Goal: Information Seeking & Learning: Learn about a topic

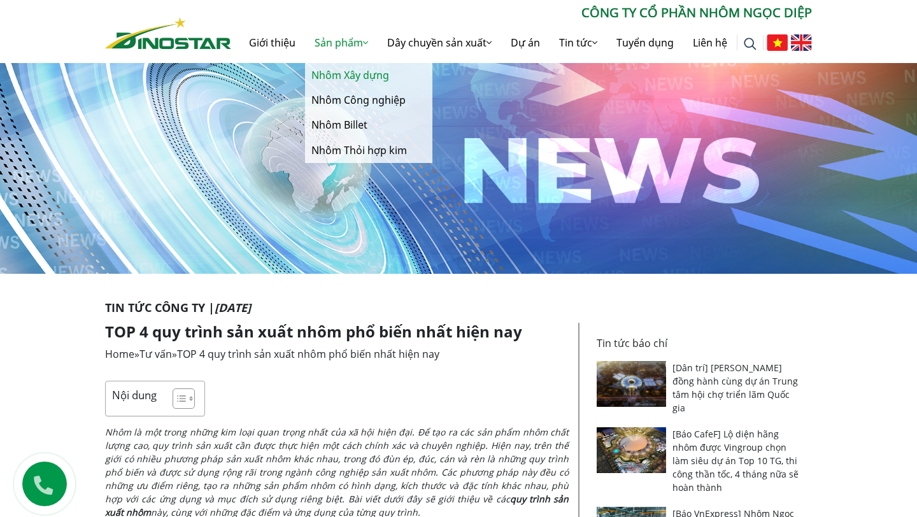
click at [352, 79] on link "Nhôm Xây dựng" at bounding box center [368, 75] width 127 height 25
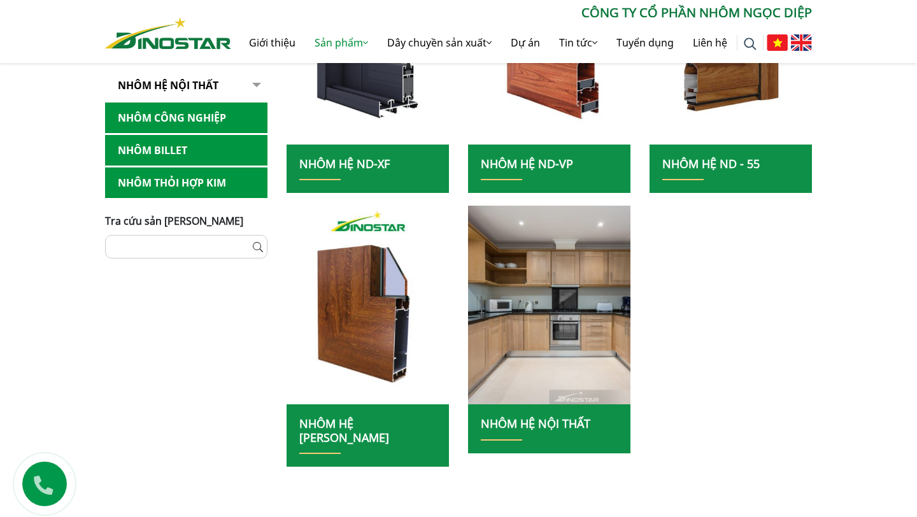
scroll to position [153, 0]
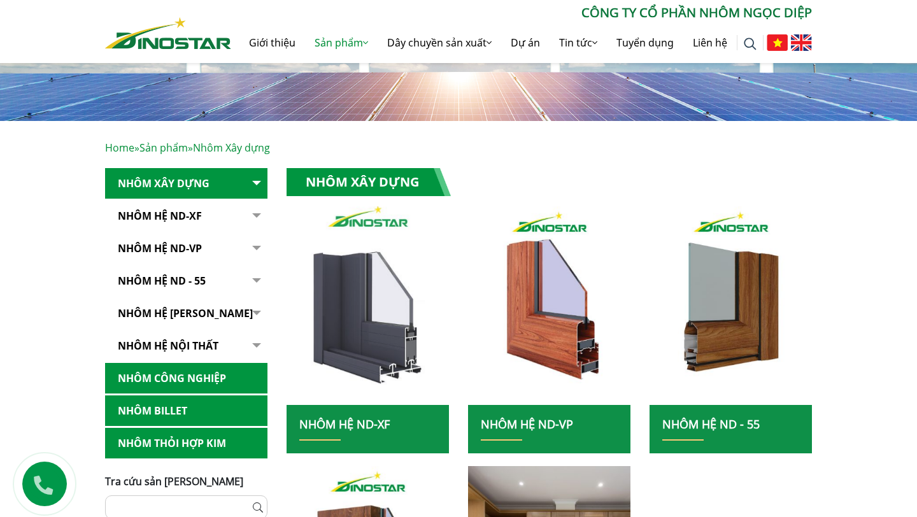
click at [355, 318] on img at bounding box center [368, 305] width 174 height 213
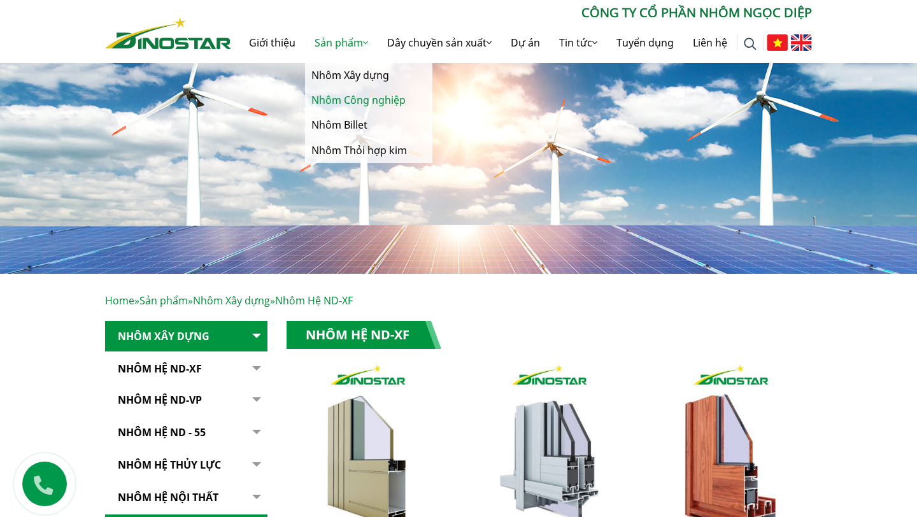
click at [337, 102] on link "Nhôm Công nghiệp" at bounding box center [368, 100] width 127 height 25
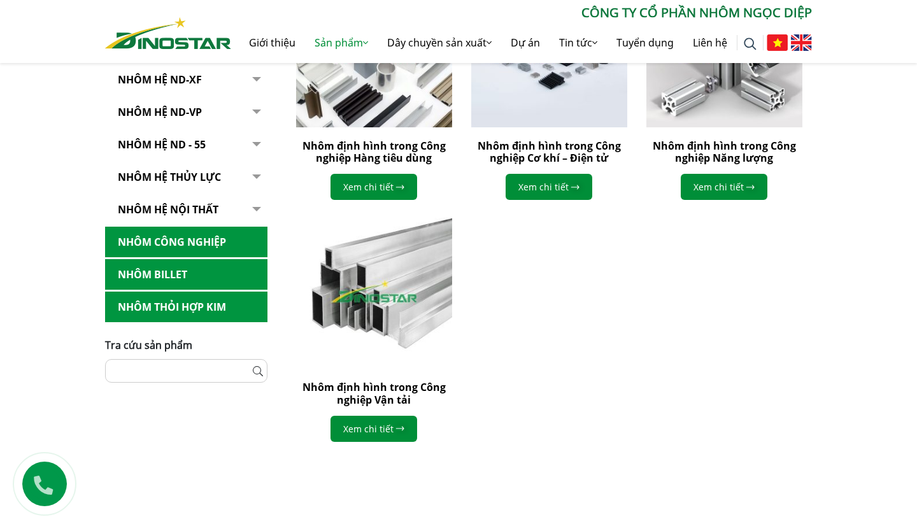
scroll to position [460, 0]
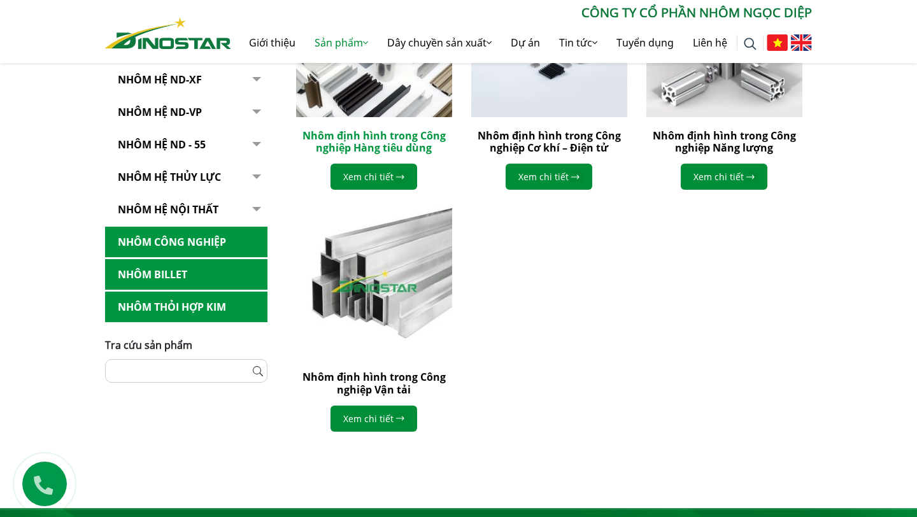
click at [348, 129] on link "Nhôm định hình trong Công nghiệp Hàng tiêu dùng" at bounding box center [373, 142] width 143 height 26
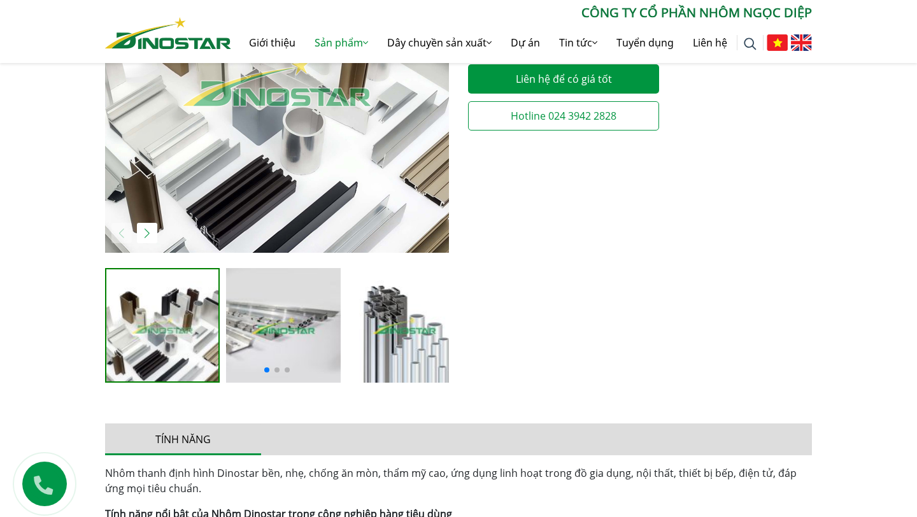
scroll to position [530, 0]
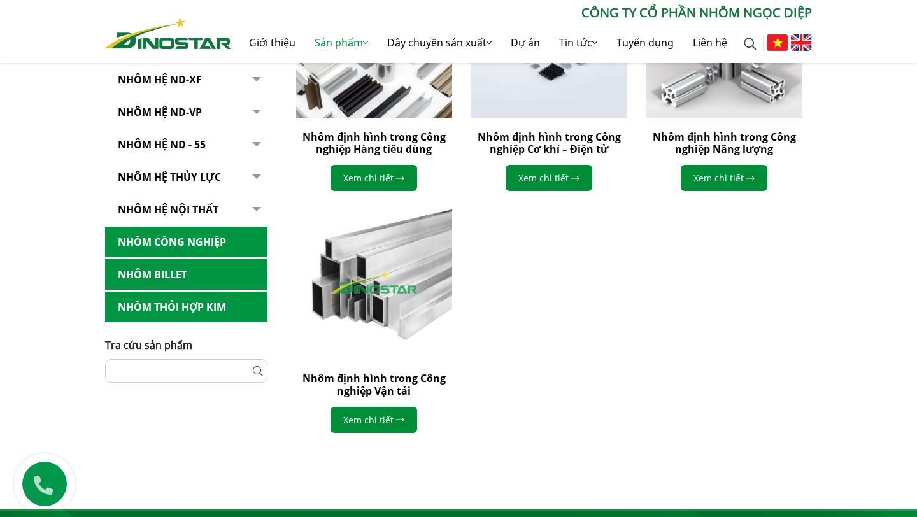
scroll to position [460, 0]
